Goal: Communication & Community: Answer question/provide support

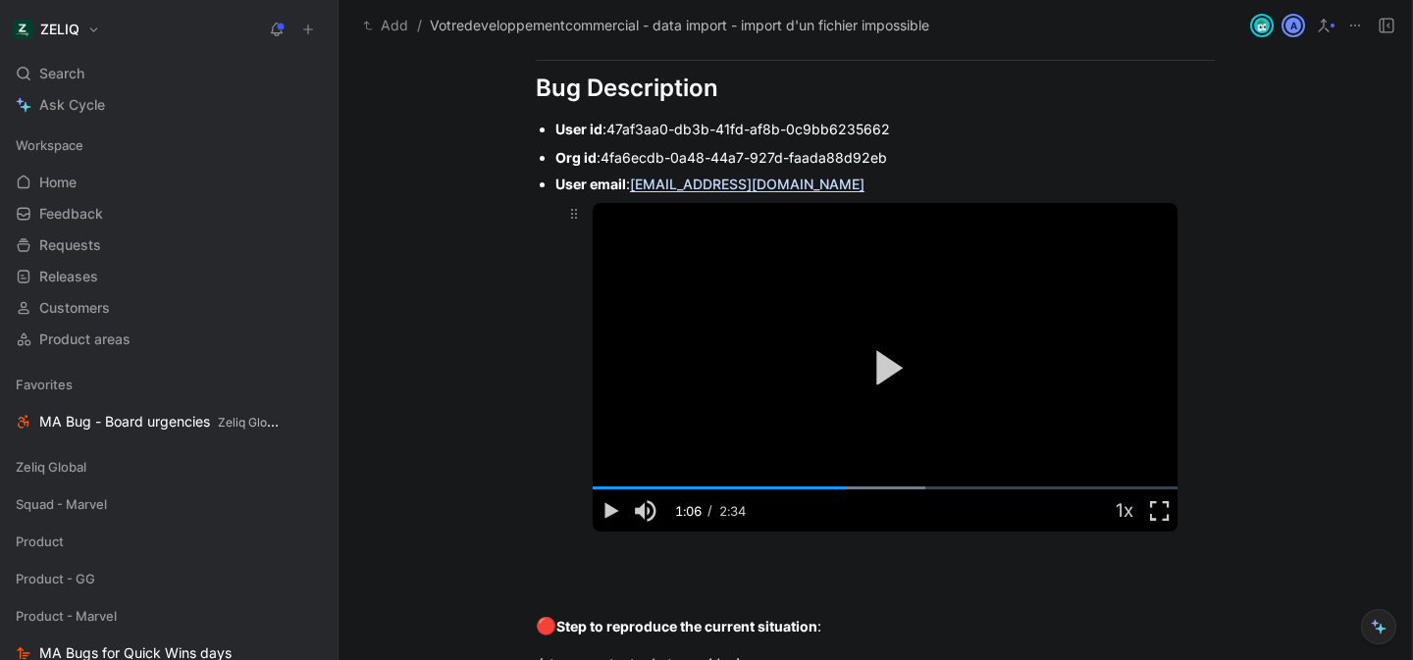
scroll to position [1205, 0]
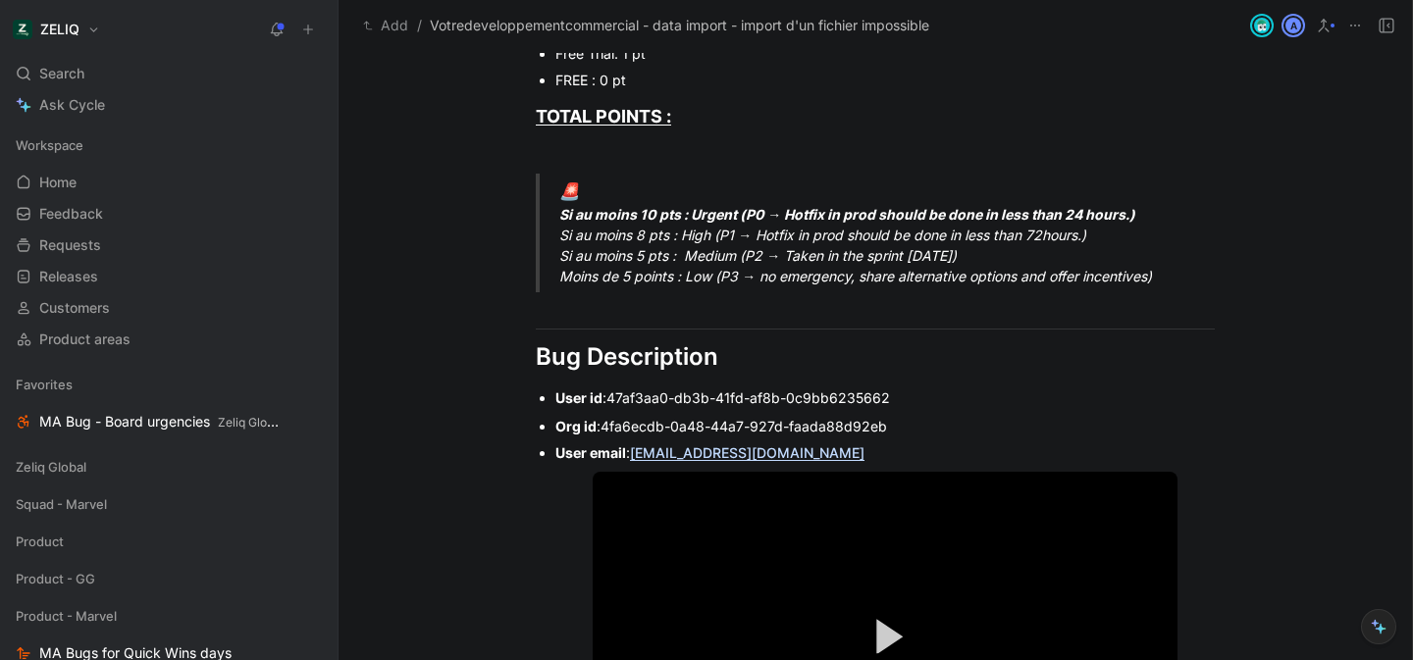
click at [633, 421] on span "4fa6ecdb-0a48-44a7-927d-faada88d92eb" at bounding box center [744, 426] width 287 height 17
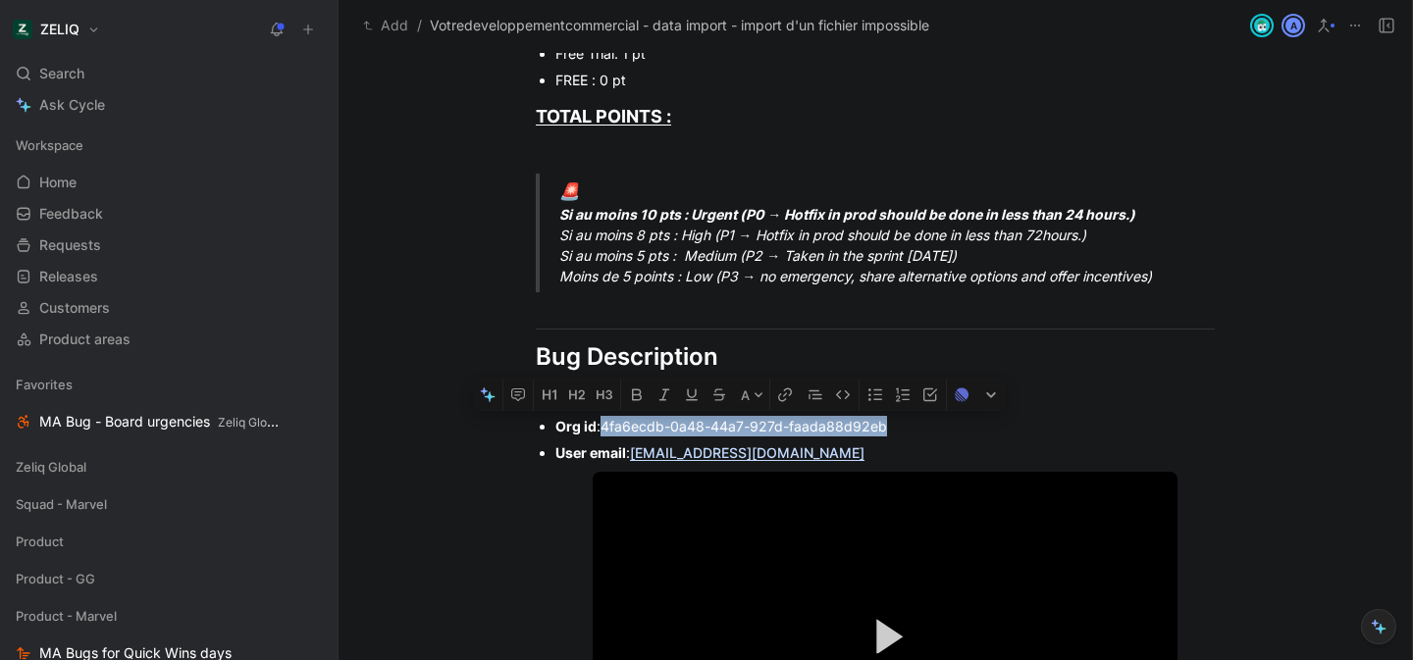
drag, startPoint x: 633, startPoint y: 421, endPoint x: 844, endPoint y: 422, distance: 211.0
click at [844, 422] on span "4fa6ecdb-0a48-44a7-927d-faada88d92eb" at bounding box center [744, 426] width 287 height 17
copy span "4fa6ecdb-0a48-44a7-927d-faada88d92eb"
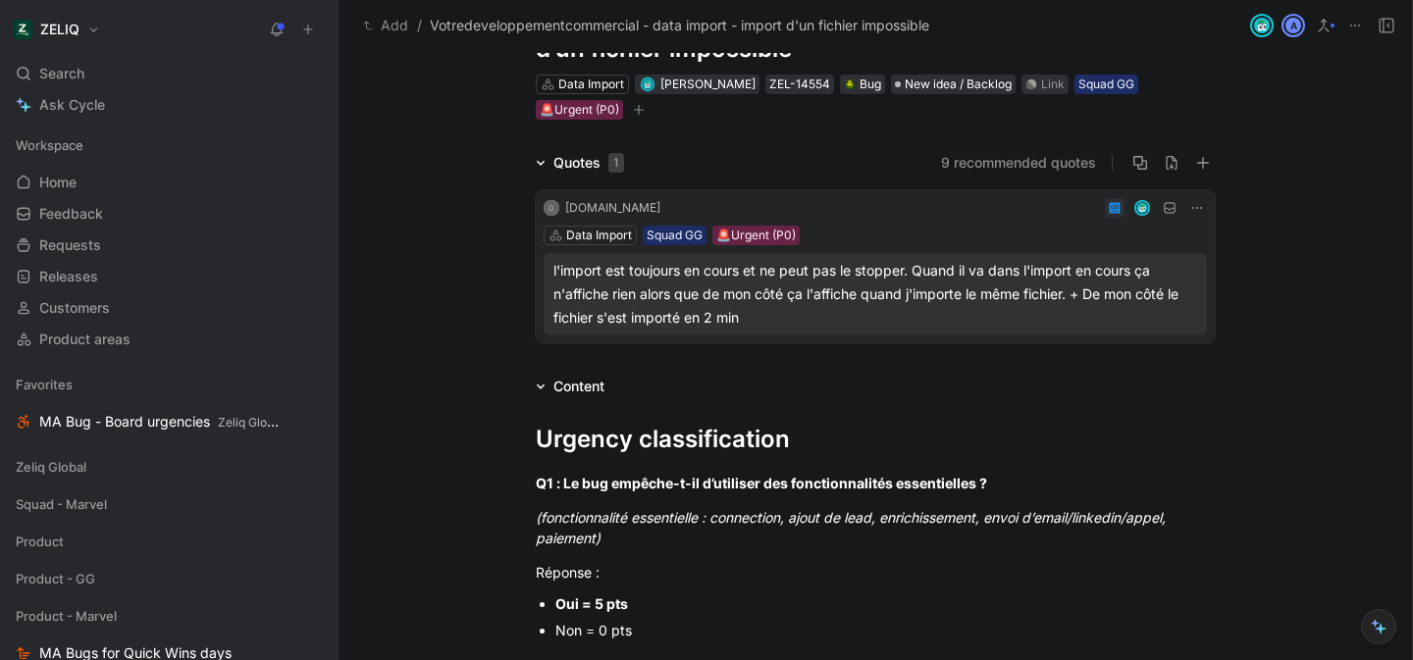
scroll to position [0, 0]
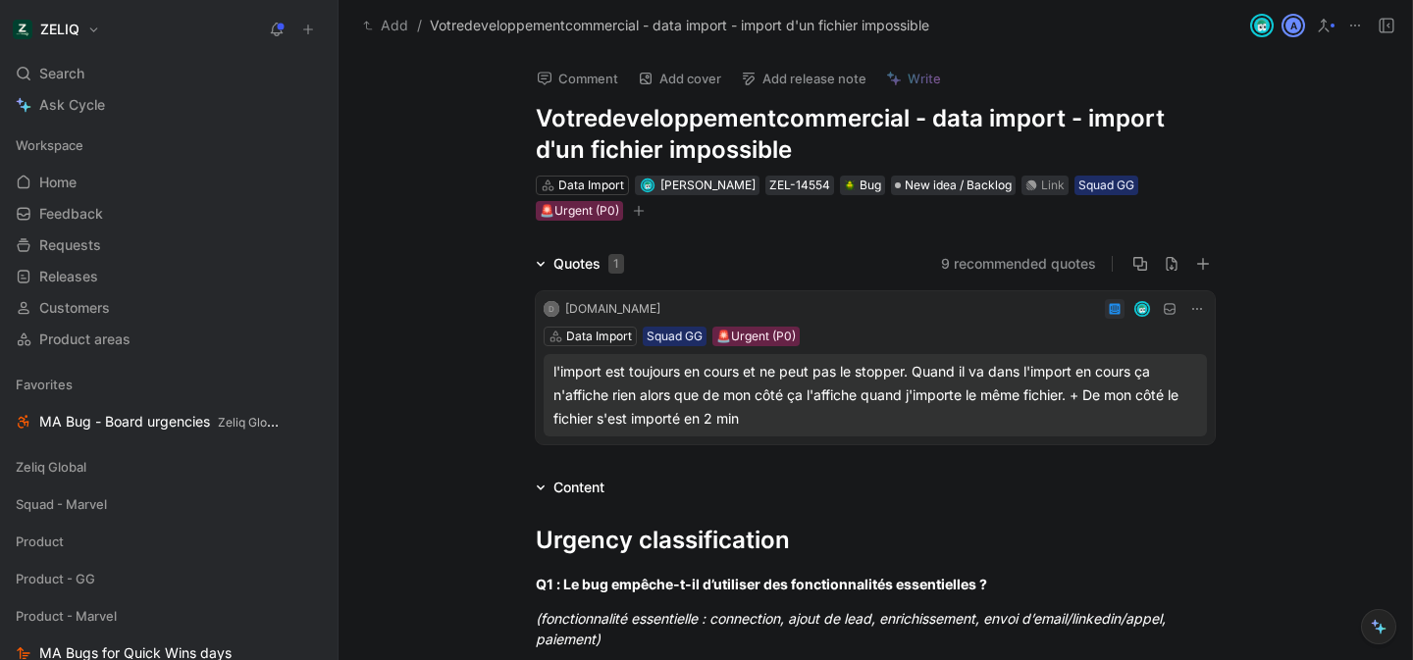
click at [560, 74] on button "Comment" at bounding box center [577, 78] width 99 height 27
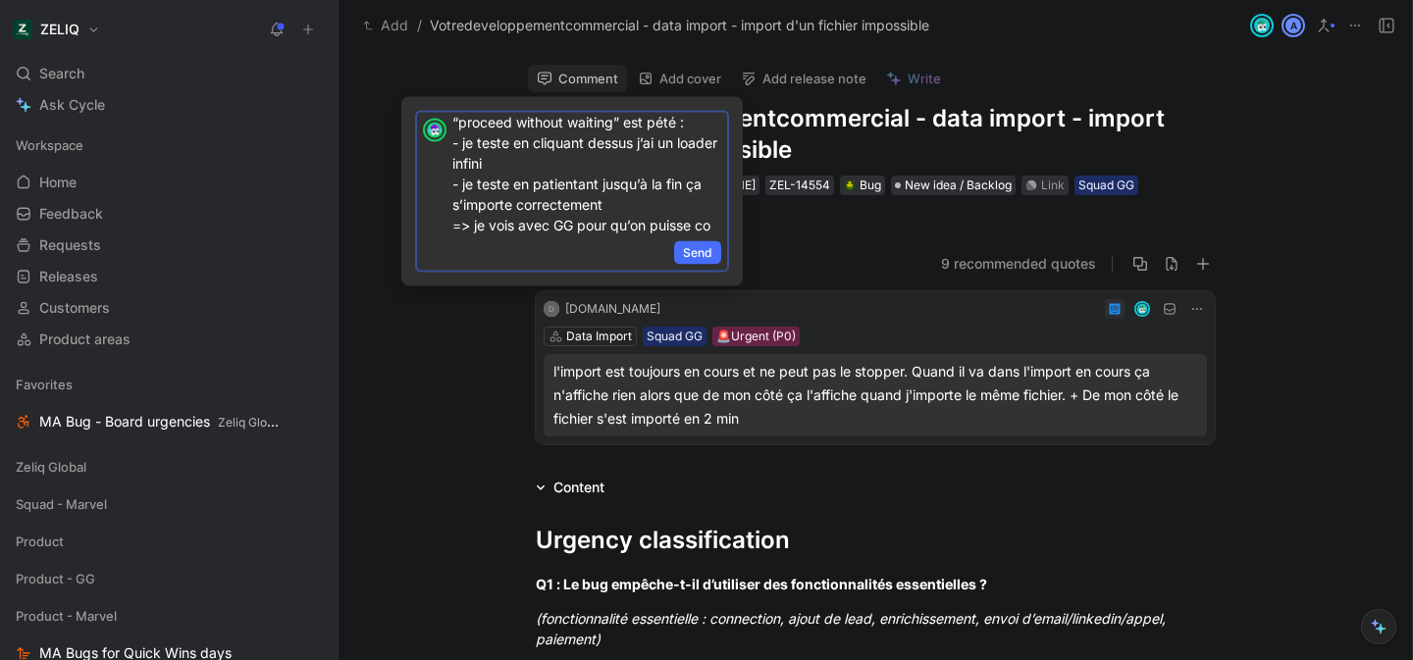
scroll to position [72, 0]
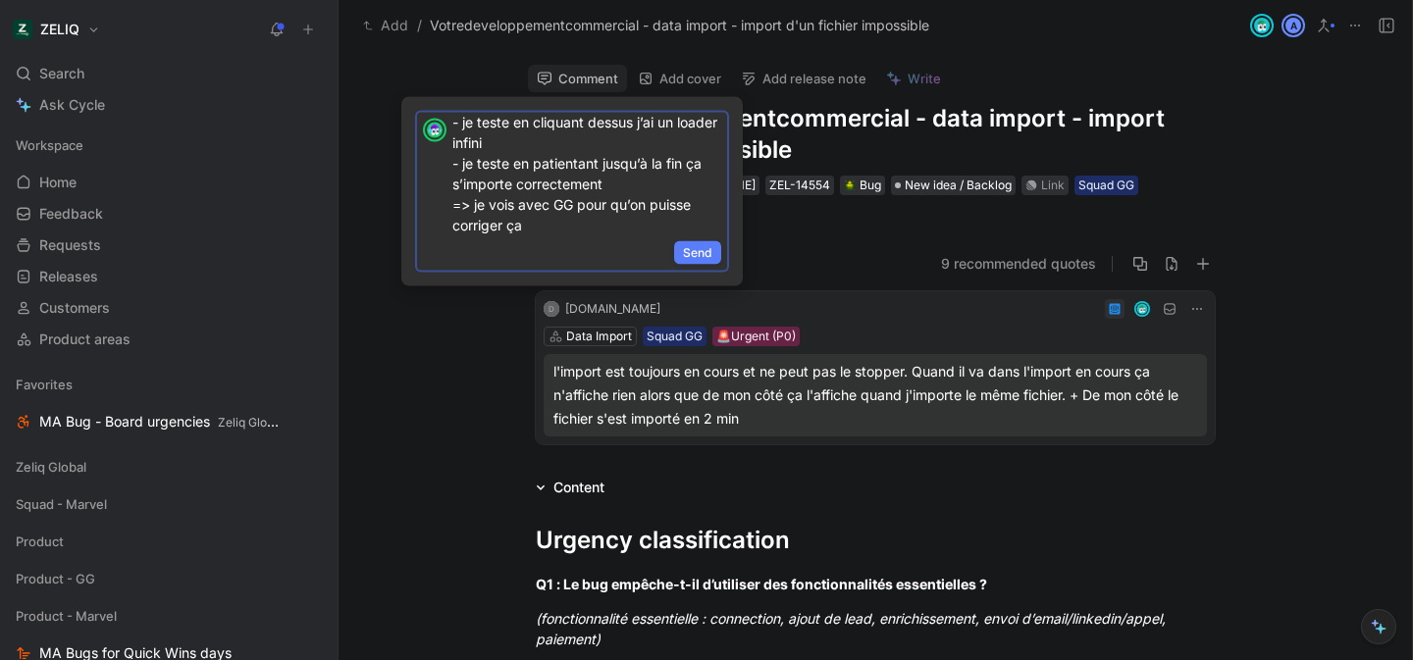
click at [695, 244] on span "Send" at bounding box center [697, 253] width 29 height 20
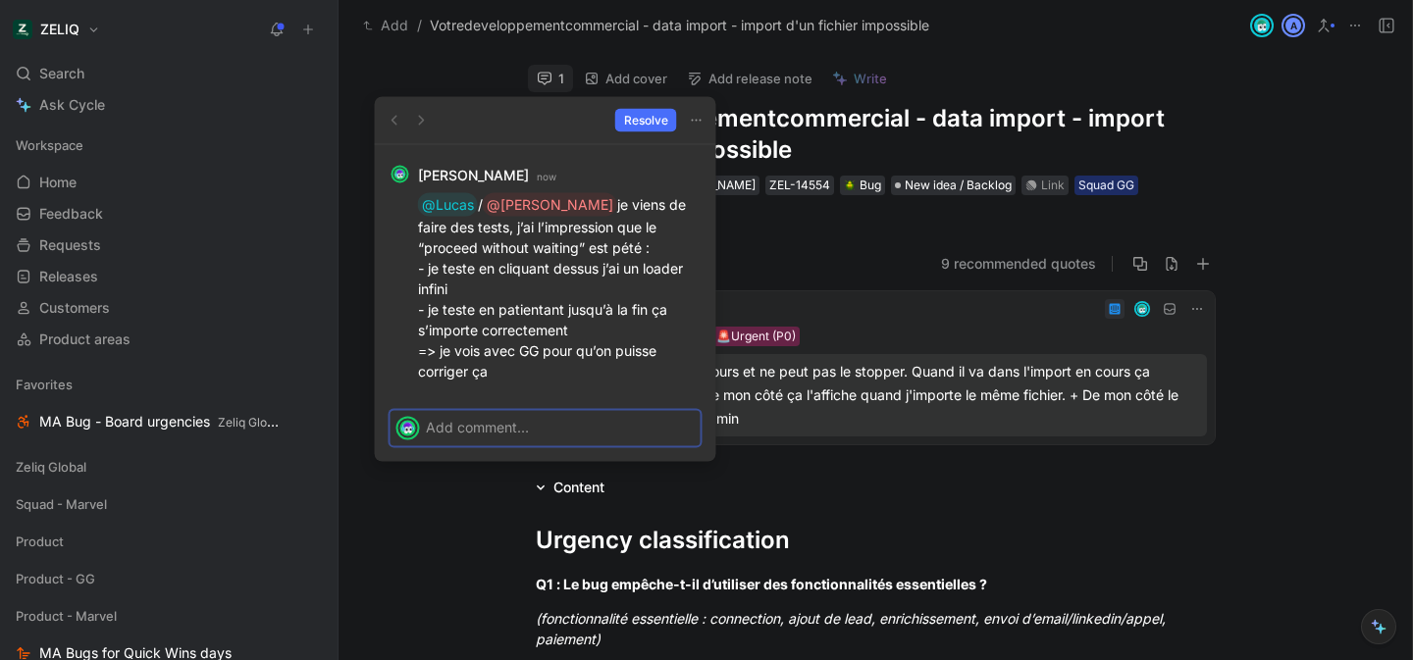
scroll to position [0, 0]
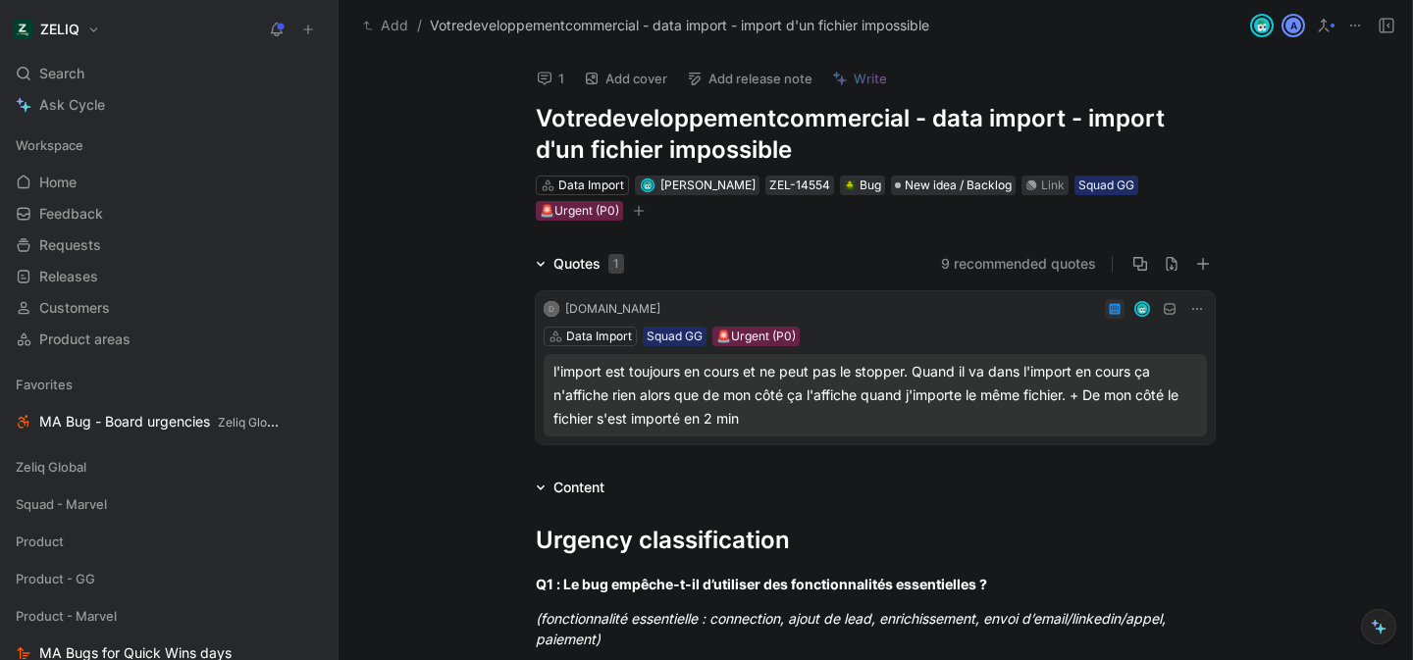
click at [547, 117] on h1 "Votredeveloppementcommercial - data import - import d'un fichier impossible" at bounding box center [875, 134] width 679 height 63
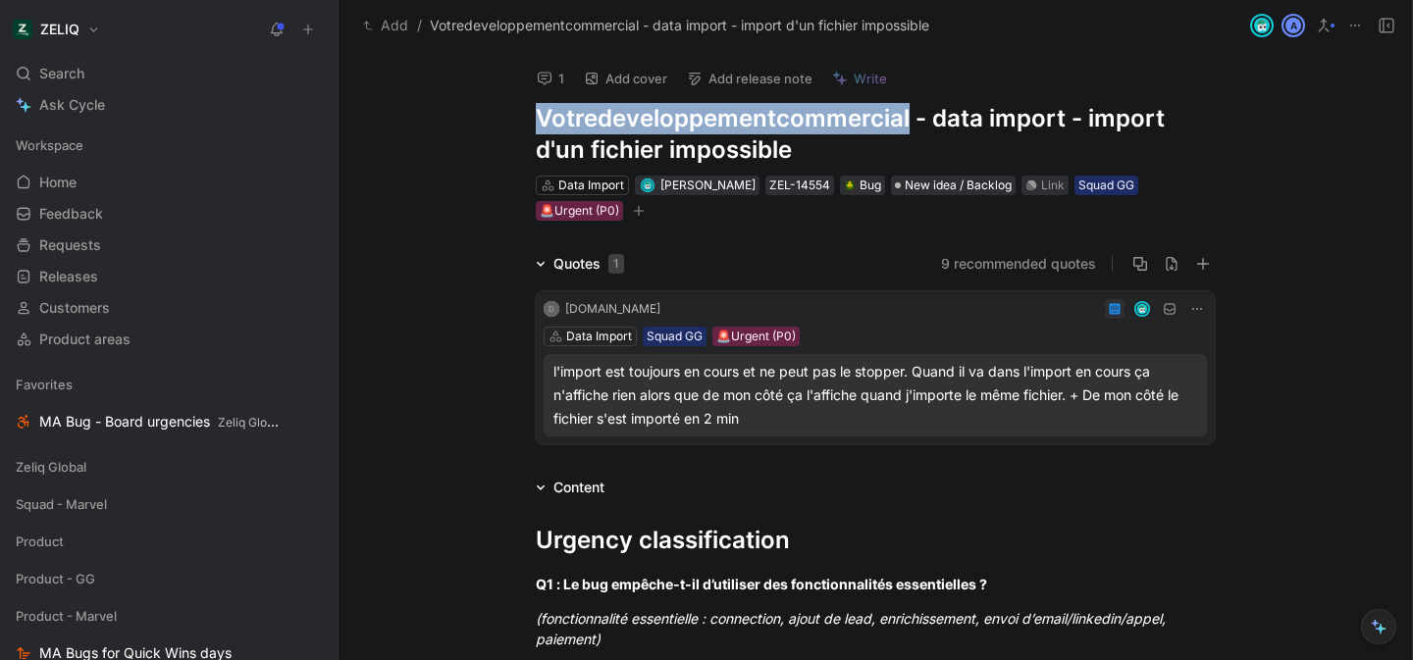
drag, startPoint x: 547, startPoint y: 117, endPoint x: 829, endPoint y: 113, distance: 282.6
click at [829, 113] on h1 "Votredeveloppementcommercial - data import - import d'un fichier impossible" at bounding box center [875, 134] width 679 height 63
copy h1 "Votredeveloppementcommercial"
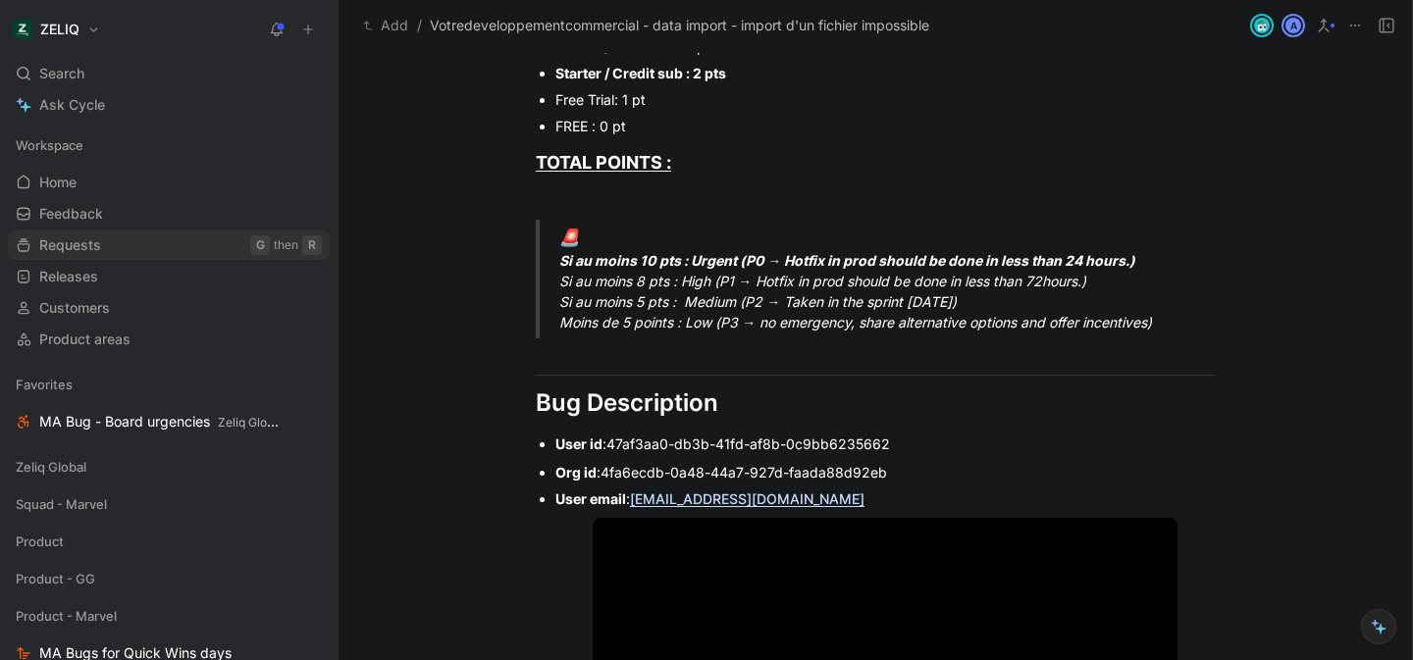
scroll to position [1268, 0]
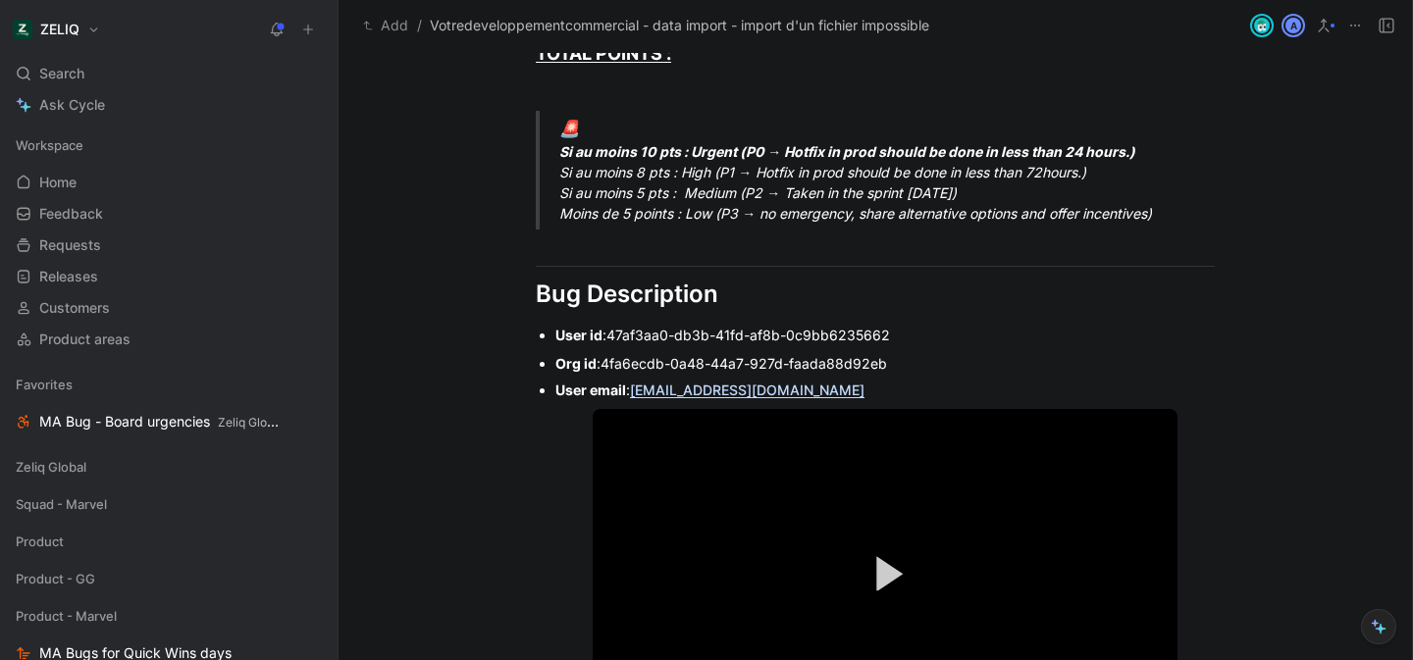
click at [625, 354] on div "Org id : 4fa6ecdb-0a48-44a7-927d-faada88d92eb" at bounding box center [884, 363] width 659 height 21
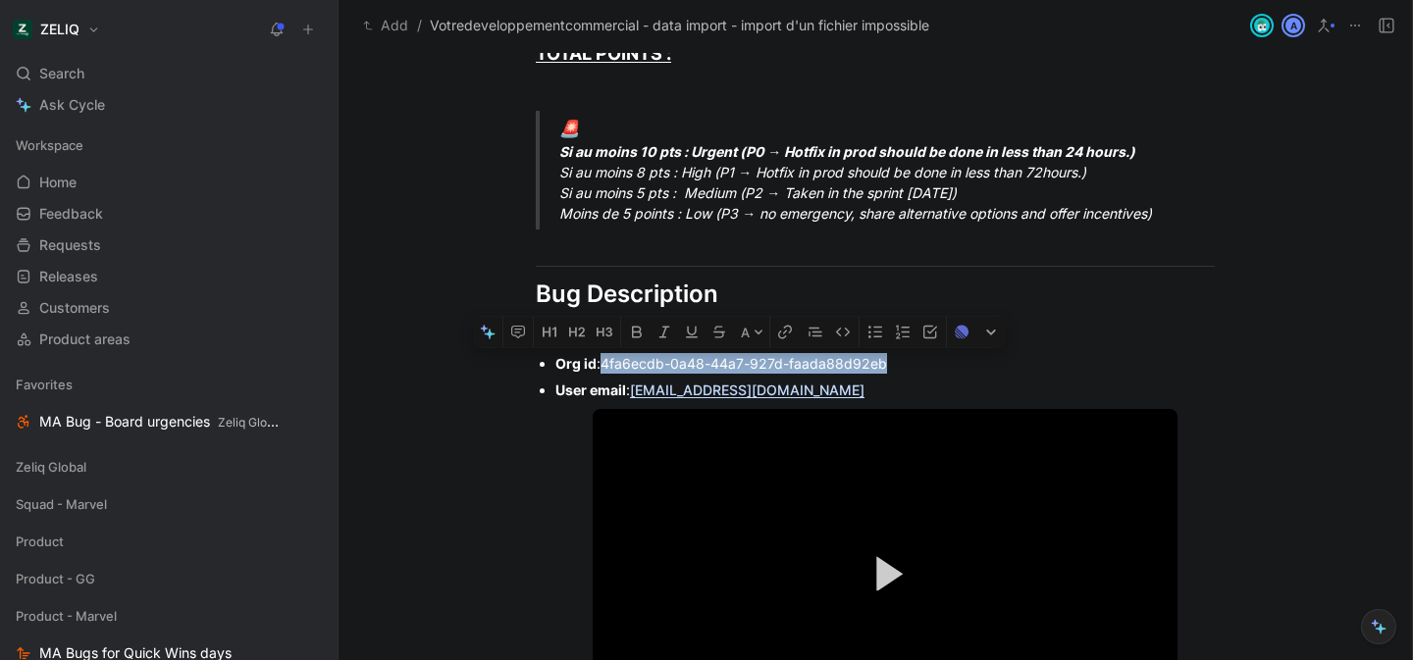
drag, startPoint x: 639, startPoint y: 355, endPoint x: 815, endPoint y: 362, distance: 176.8
click at [815, 362] on div "Org id : 4fa6ecdb-0a48-44a7-927d-faada88d92eb" at bounding box center [884, 363] width 659 height 21
drag, startPoint x: 815, startPoint y: 362, endPoint x: 863, endPoint y: 371, distance: 47.9
click at [834, 364] on span "4fa6ecdb-0a48-44a7-927d-faada88d92eb" at bounding box center [744, 363] width 287 height 17
copy span "4fa6ecdb-0a48-44a7-927d-faada88d92eb"
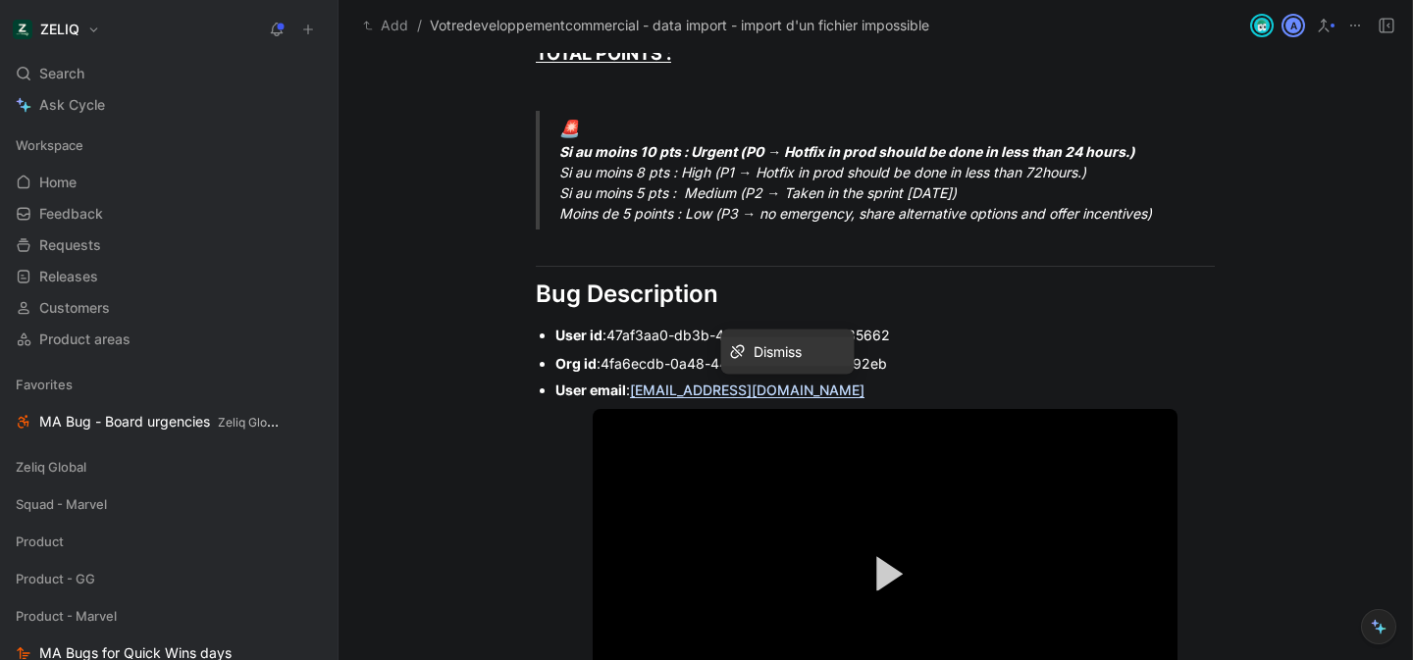
drag, startPoint x: 866, startPoint y: 383, endPoint x: 631, endPoint y: 391, distance: 235.6
click at [631, 391] on div "User email : david.dupre@votredeveloppementcommercial.fr" at bounding box center [884, 390] width 659 height 21
copy link "[EMAIL_ADDRESS][DOMAIN_NAME]"
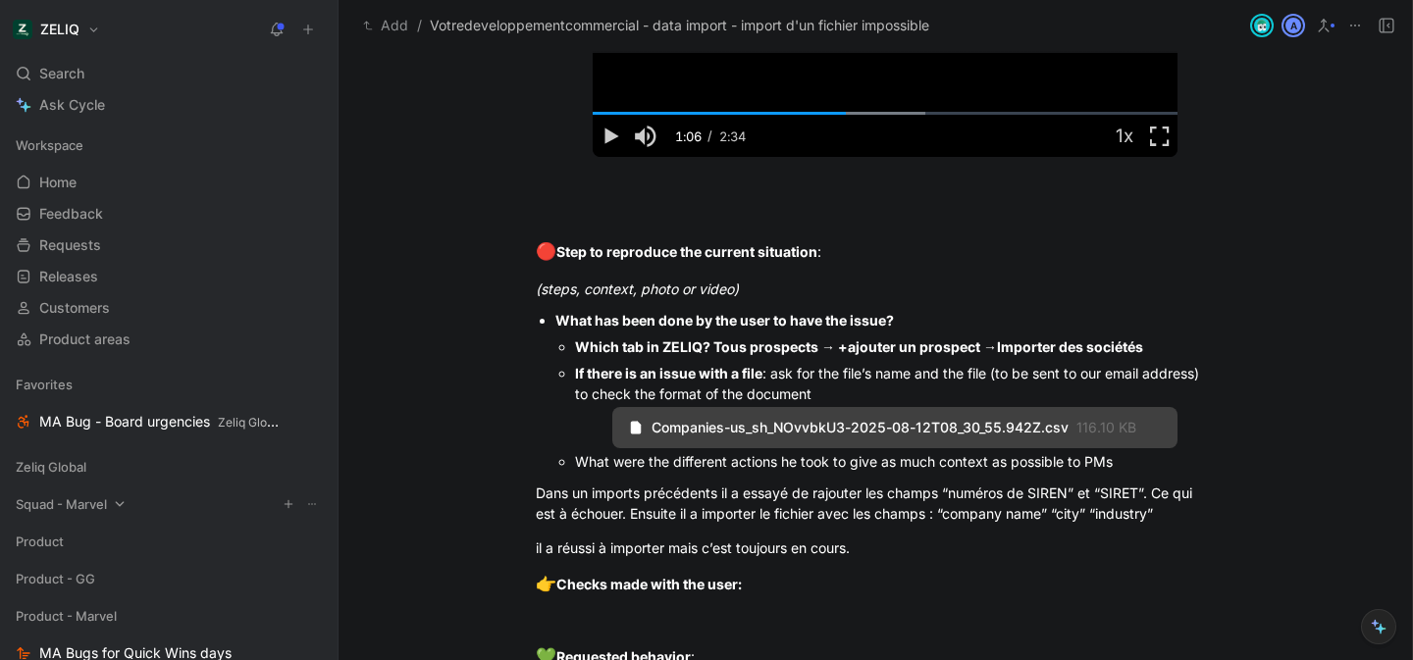
scroll to position [1879, 0]
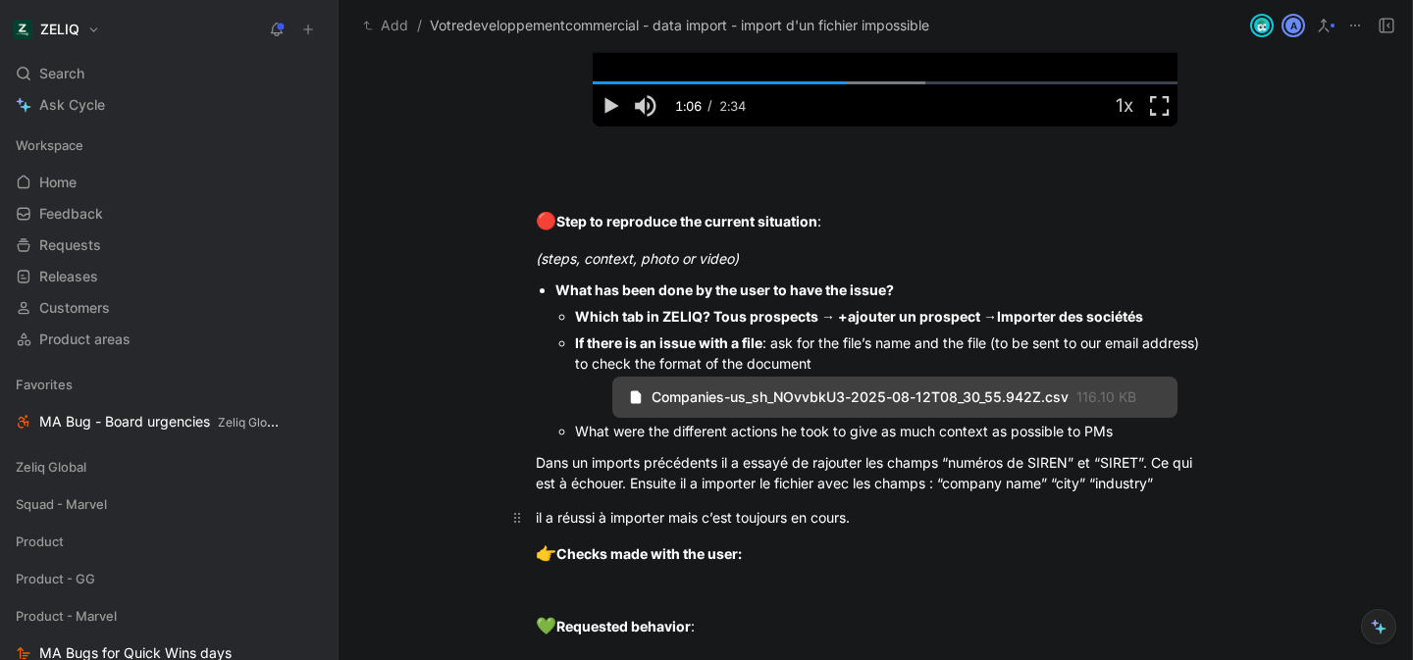
click at [895, 528] on p "il a réussi à importer mais c’est toujours en cours." at bounding box center [875, 517] width 754 height 32
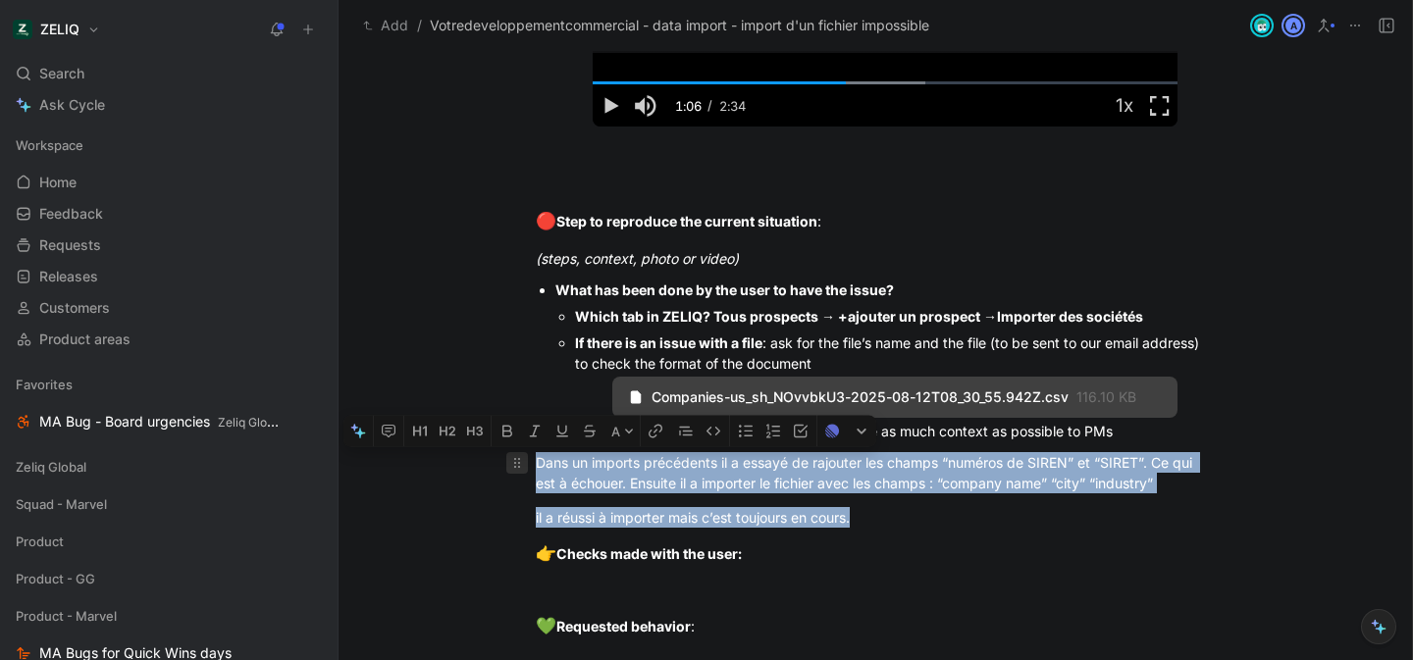
drag, startPoint x: 885, startPoint y: 523, endPoint x: 519, endPoint y: 455, distance: 372.2
copy div "Dans un imports précédents il a essayé de rajouter les champs “numéros de SIREN…"
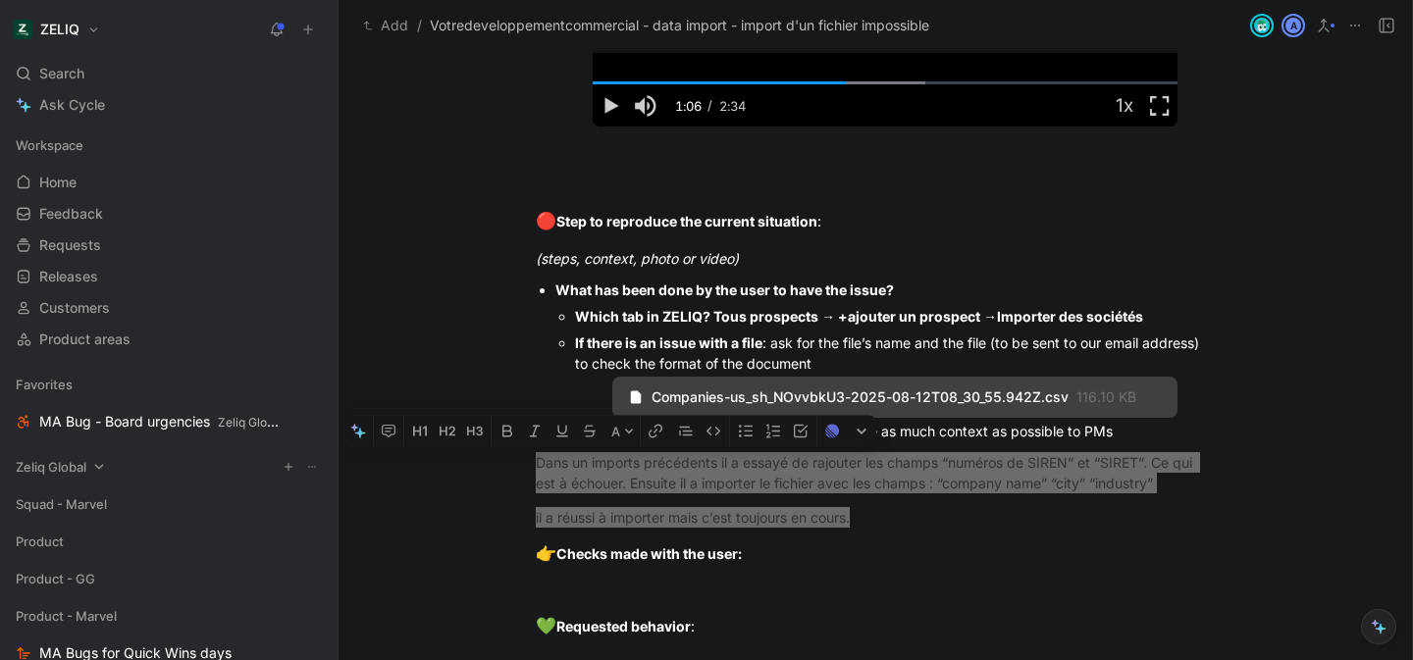
scroll to position [1531, 0]
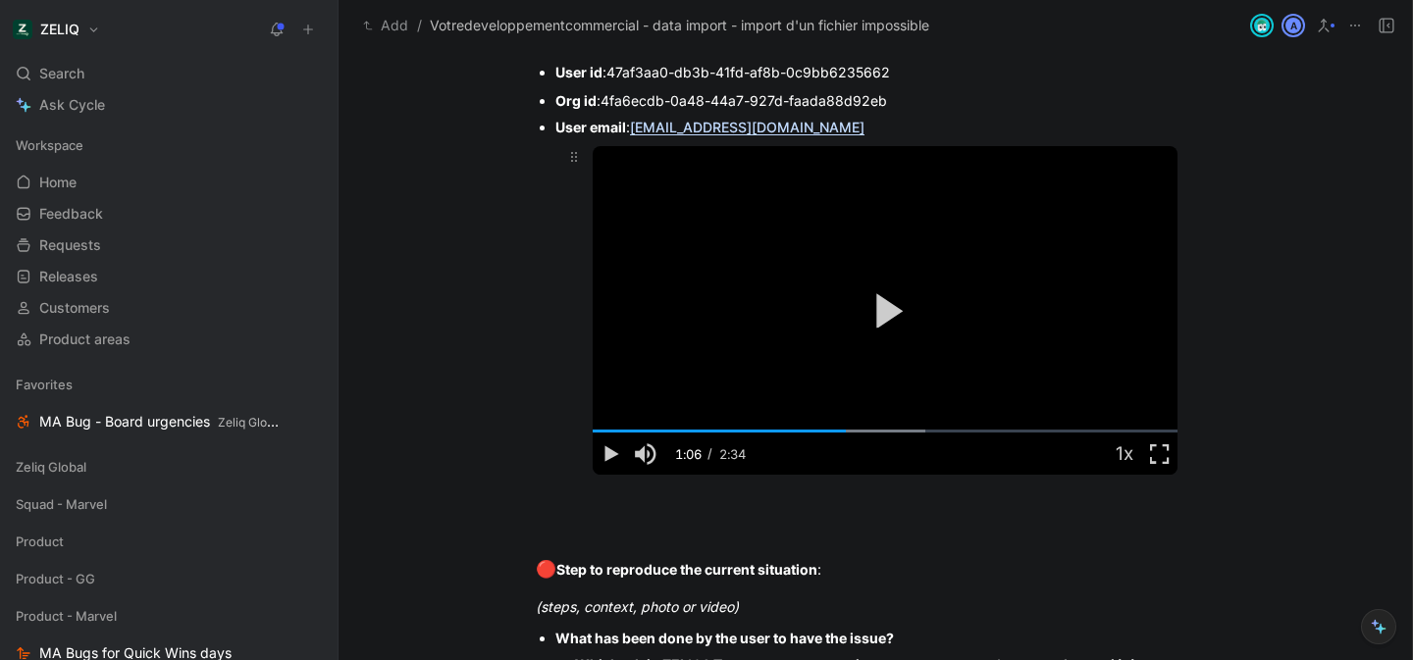
click at [906, 319] on button "Play Video" at bounding box center [884, 310] width 87 height 87
click at [1160, 454] on span "Video Player" at bounding box center [1159, 454] width 35 height 0
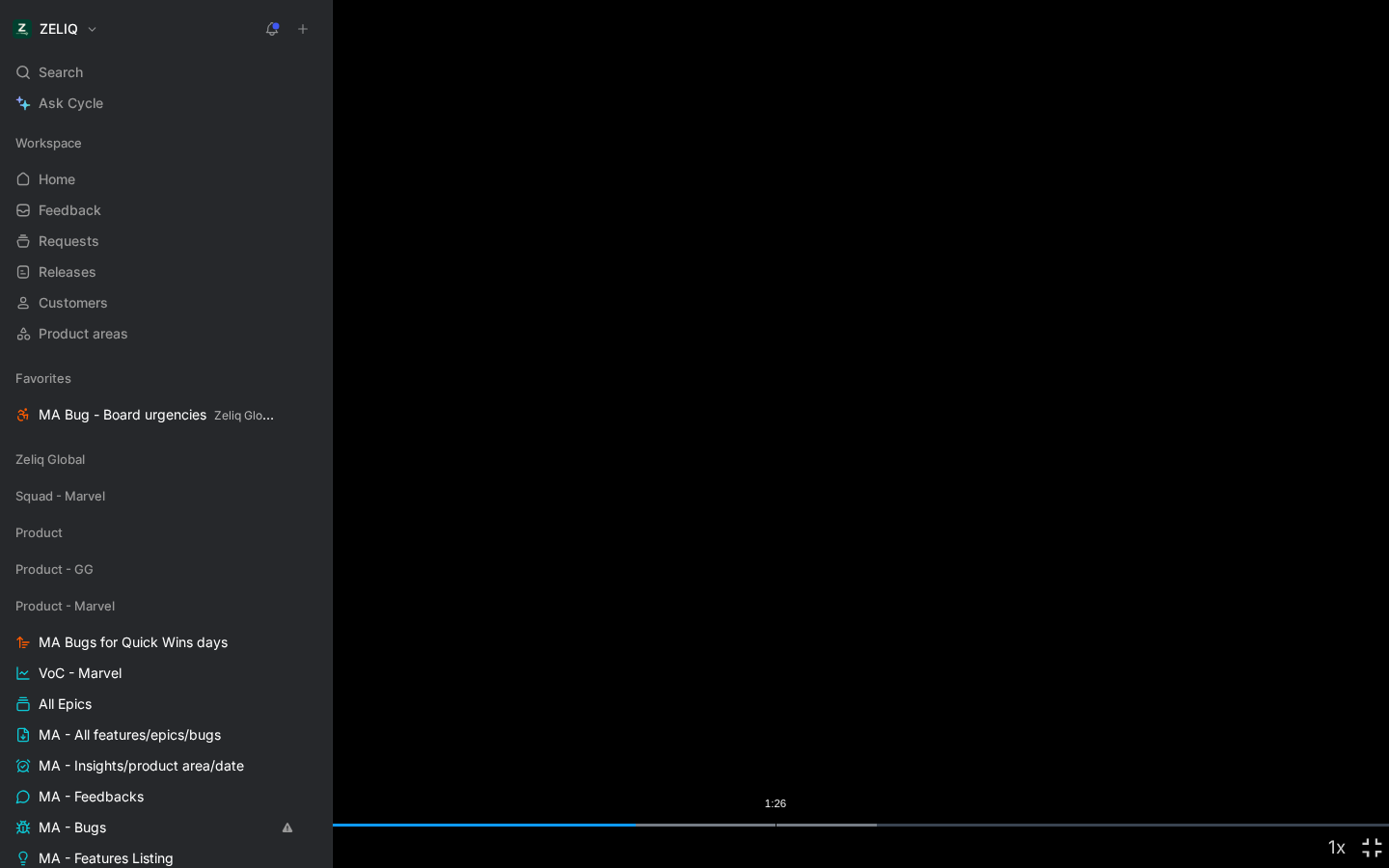
click at [777, 648] on div "1:26" at bounding box center [776, 825] width 1 height 3
click at [889, 648] on div "1:38" at bounding box center [889, 825] width 1 height 3
click at [1103, 648] on div "Loaded : 84.52% 2:02 1:38" at bounding box center [694, 825] width 1389 height 3
click at [1201, 648] on div "Loaded : 100.00% 2:13 2:03" at bounding box center [694, 825] width 1389 height 3
click at [1281, 648] on div "Loaded : 100.00% 2:22 2:13" at bounding box center [694, 825] width 1389 height 3
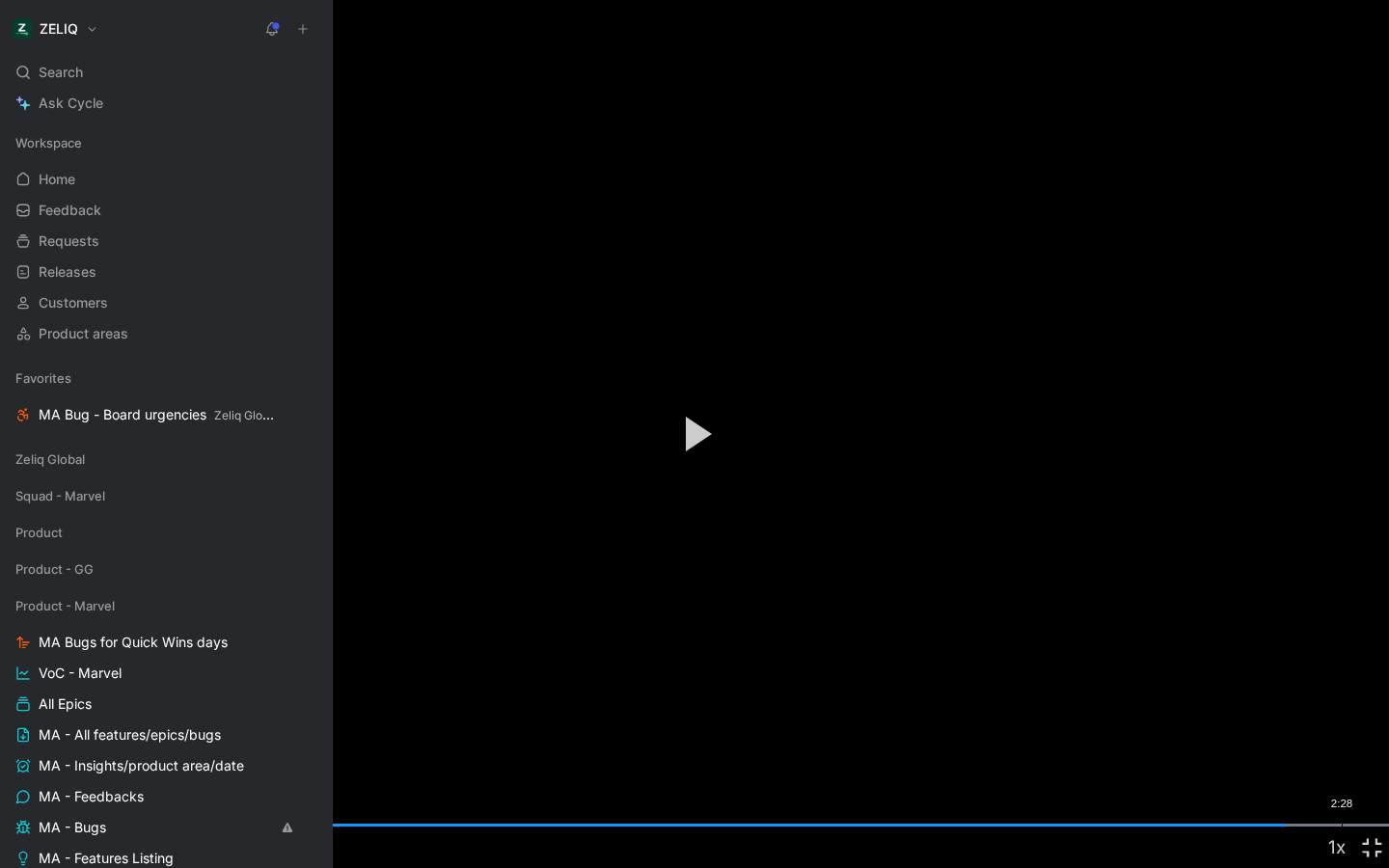
click at [1342, 648] on div "Loaded : 100.00% 2:28 2:22" at bounding box center [694, 825] width 1389 height 3
click at [1370, 648] on span "Video Player" at bounding box center [1371, 847] width 34 height 0
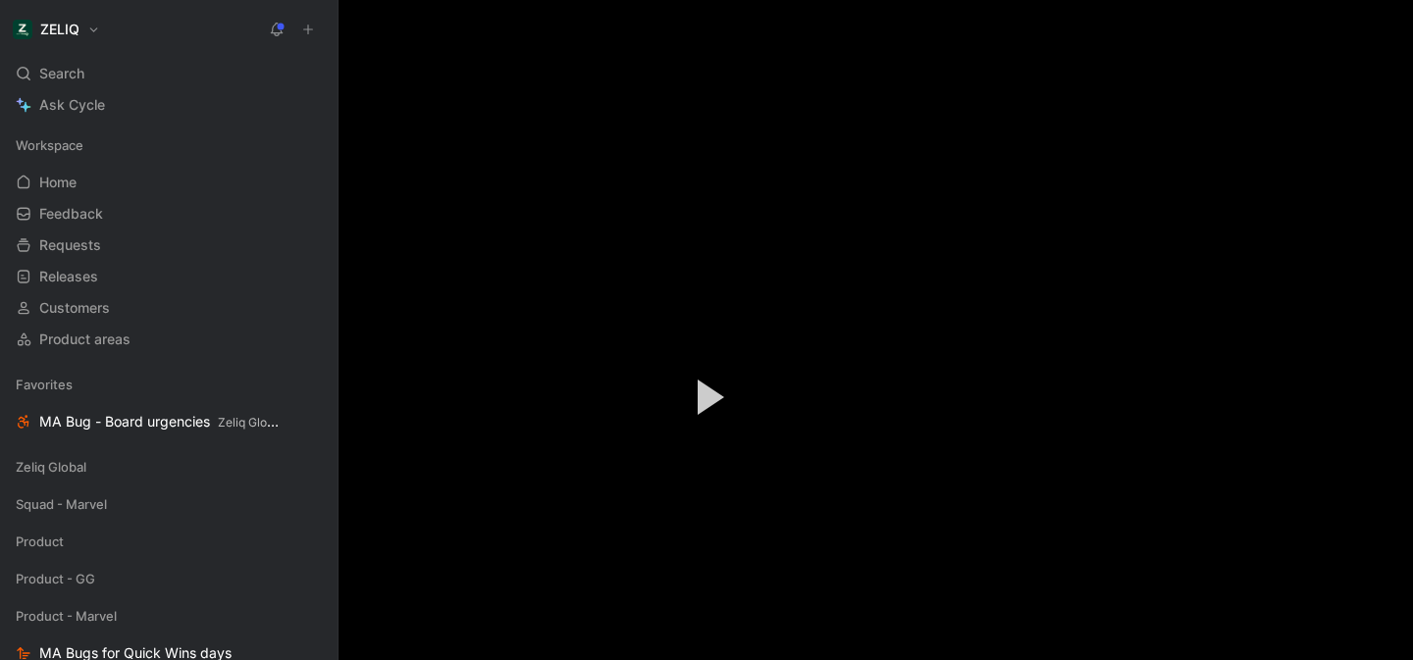
scroll to position [1638, 0]
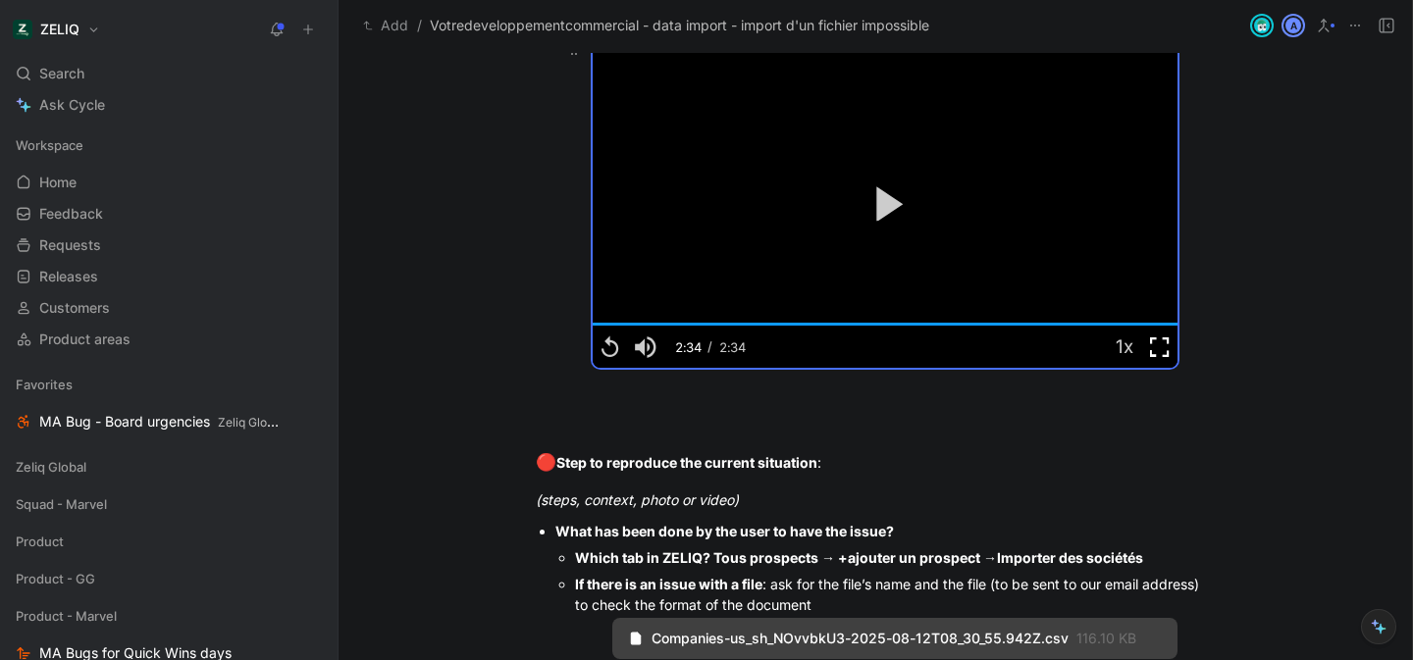
click at [1151, 347] on span "Video Player" at bounding box center [1159, 347] width 35 height 0
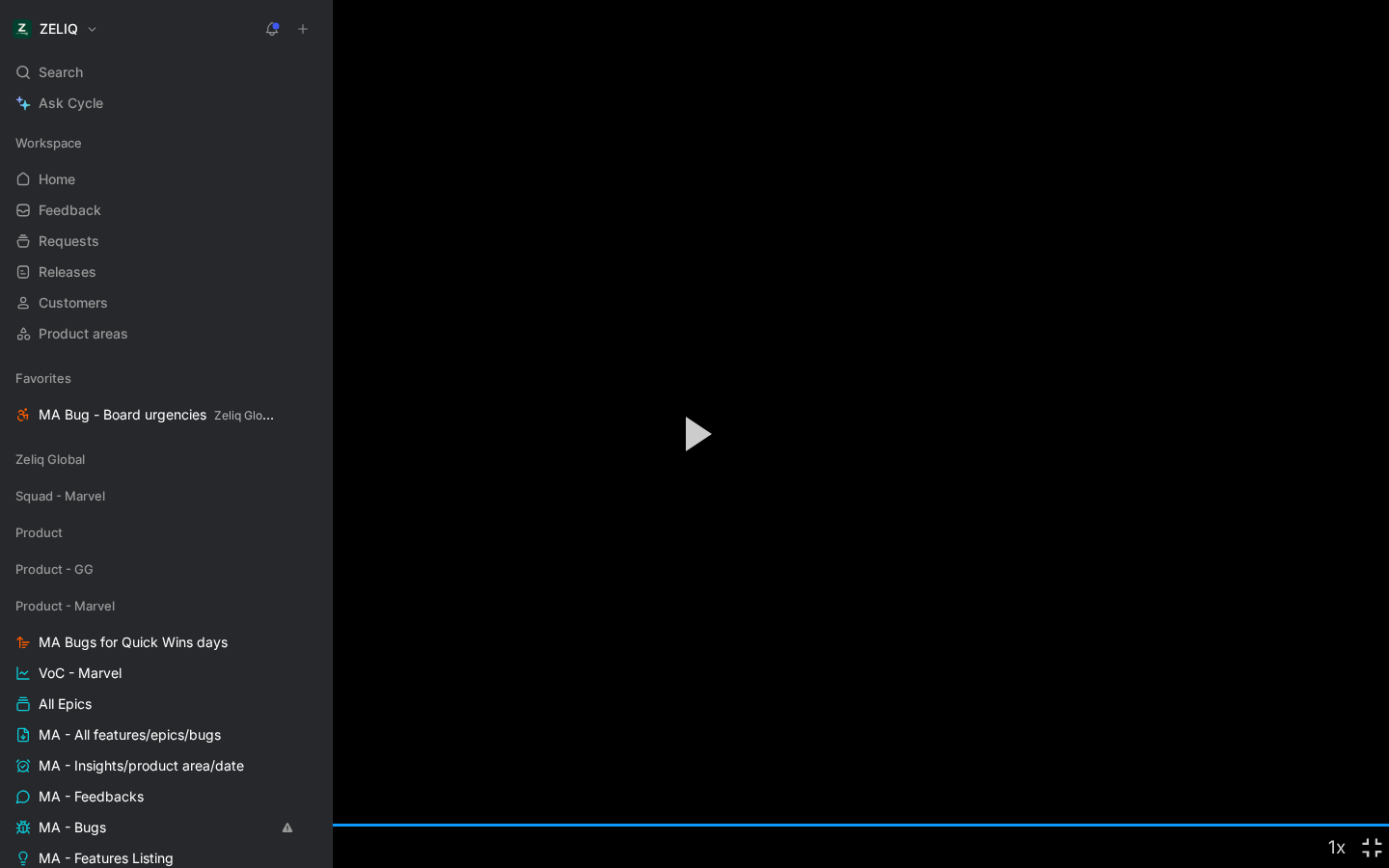
click at [669, 440] on button "Play Video" at bounding box center [694, 434] width 87 height 87
click at [23, 648] on span "Video Player" at bounding box center [17, 847] width 34 height 0
click at [1374, 648] on span "Video Player" at bounding box center [1371, 847] width 34 height 0
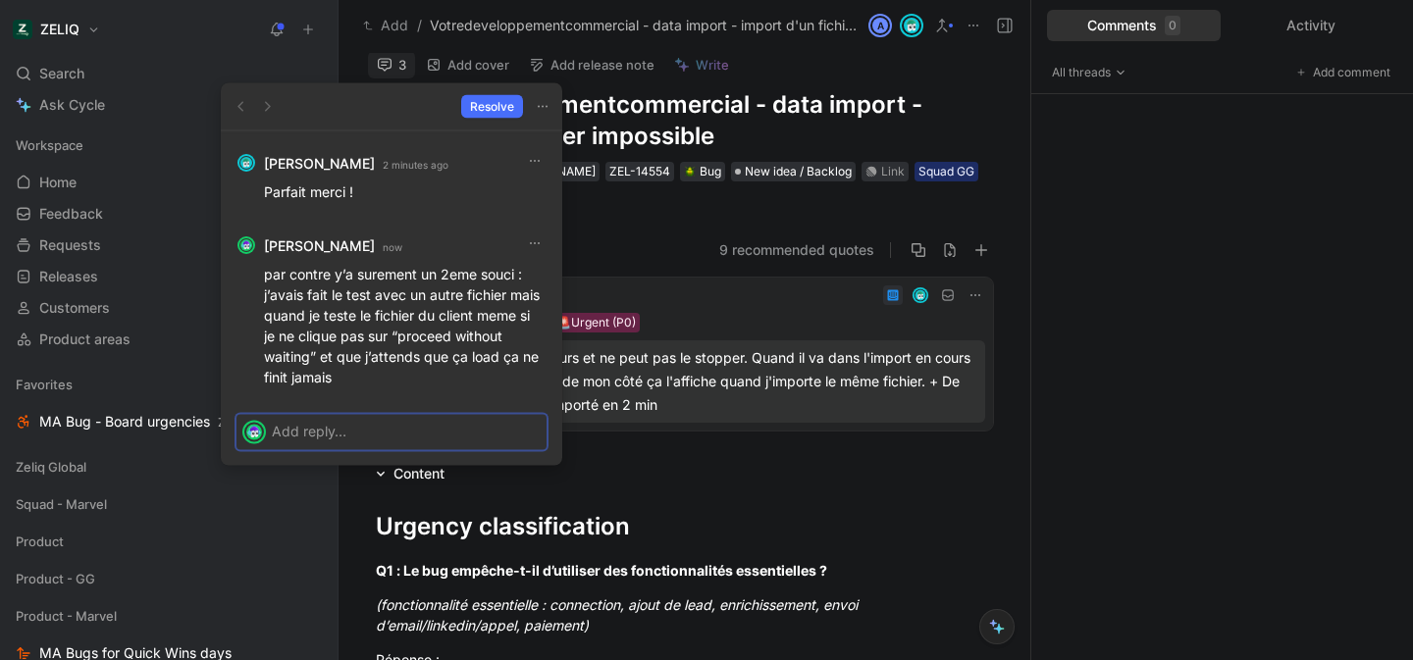
scroll to position [-105, 0]
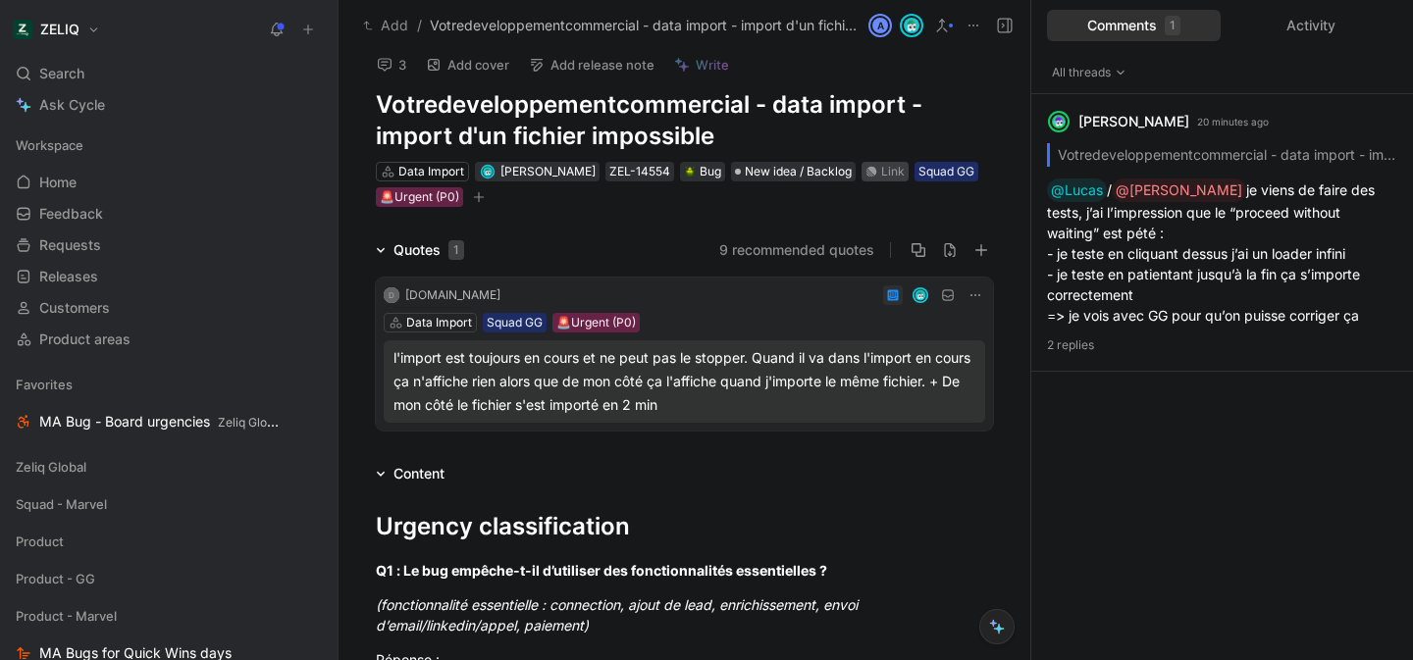
click at [899, 180] on div "Link" at bounding box center [893, 172] width 24 height 20
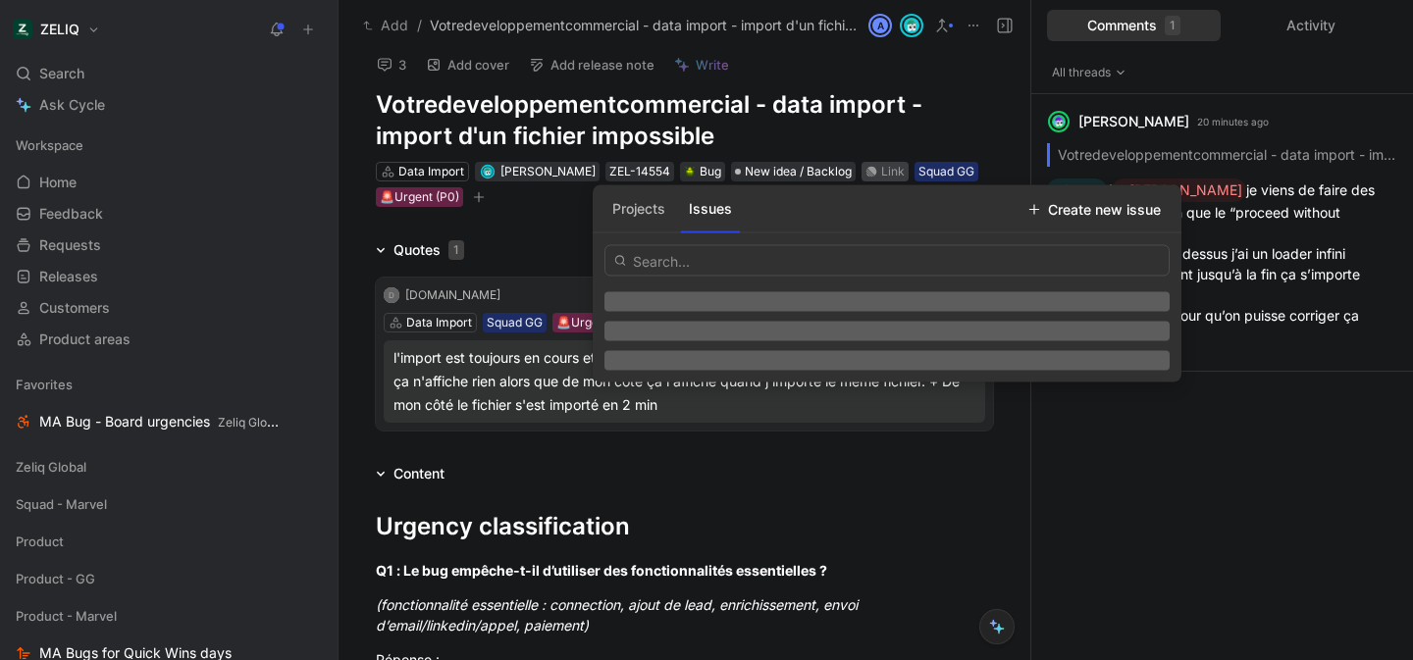
type input "[URL][DOMAIN_NAME]"
